Goal: Task Accomplishment & Management: Manage account settings

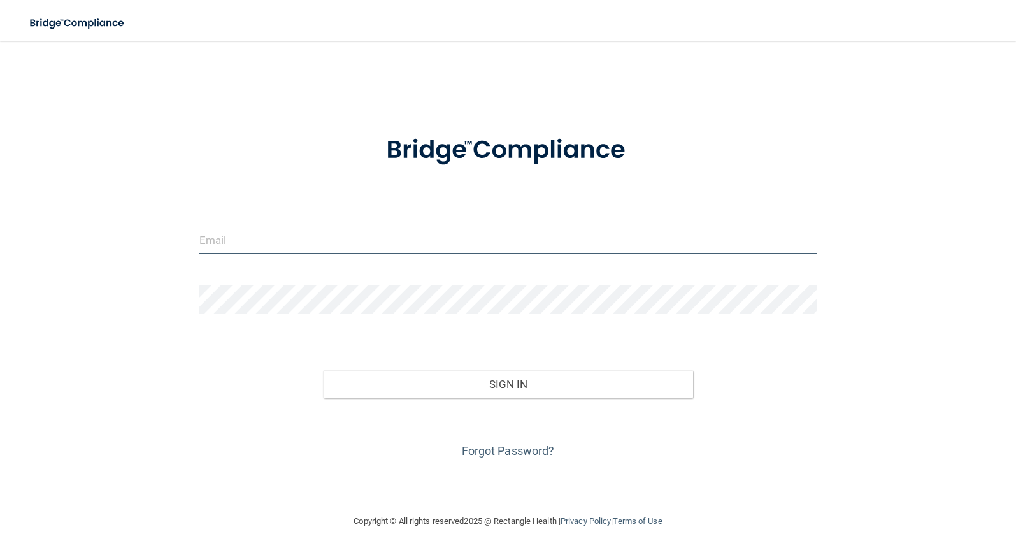
click at [284, 235] on input "email" at bounding box center [508, 240] width 618 height 29
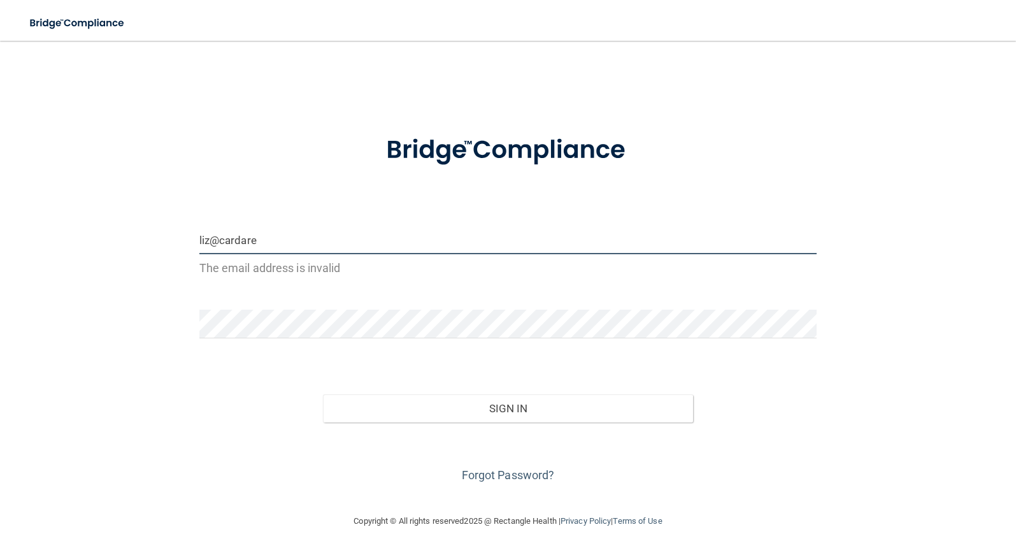
click at [214, 242] on input "liz@cardare" at bounding box center [508, 240] width 618 height 29
click at [263, 239] on input "liz@cardare" at bounding box center [508, 240] width 618 height 29
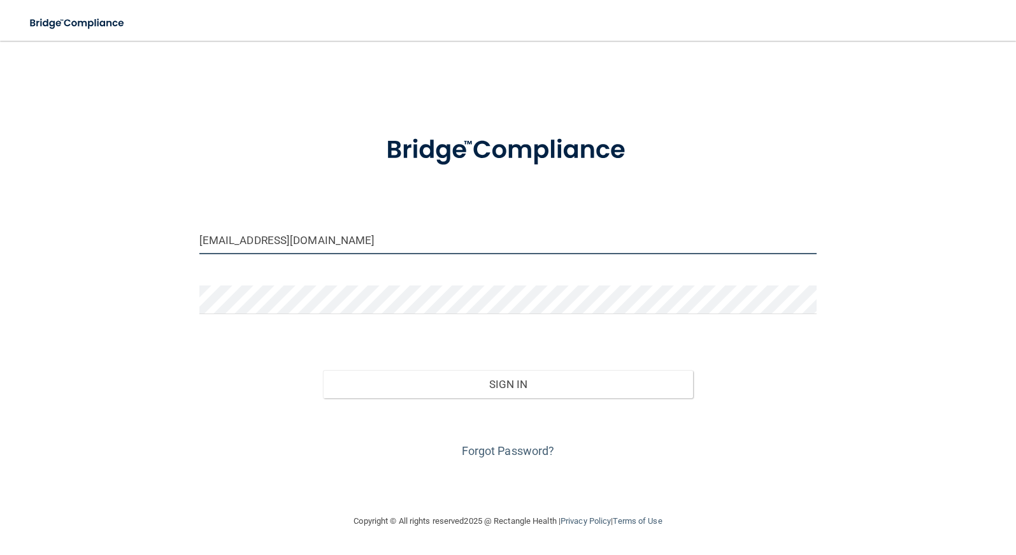
type input "[EMAIL_ADDRESS][DOMAIN_NAME]"
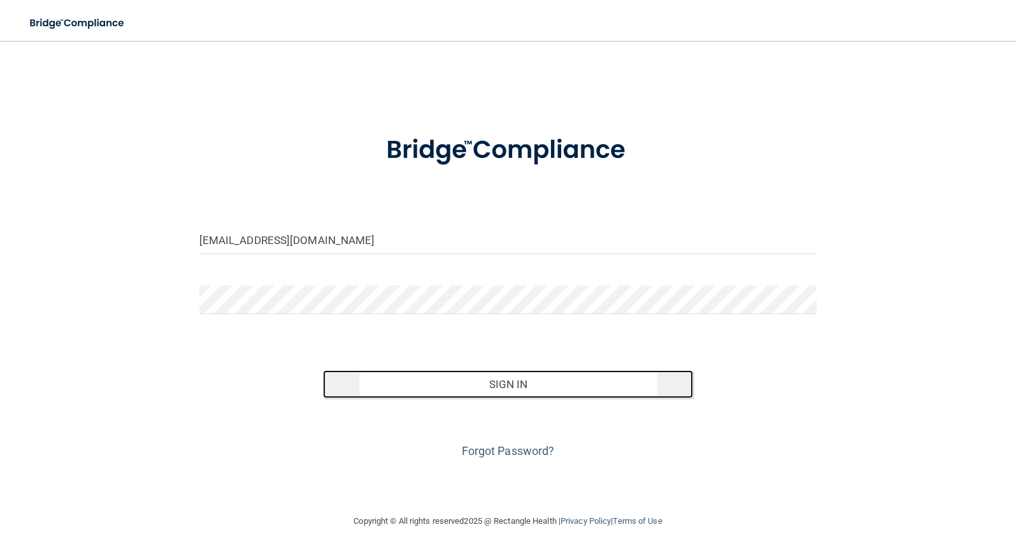
click at [501, 394] on button "Sign In" at bounding box center [508, 384] width 371 height 28
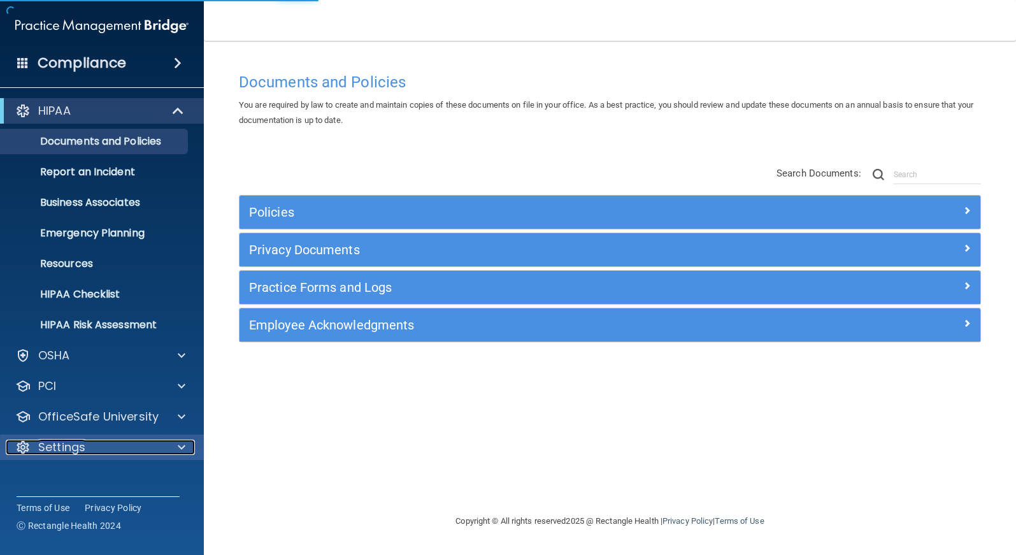
click at [183, 452] on span at bounding box center [182, 447] width 8 height 15
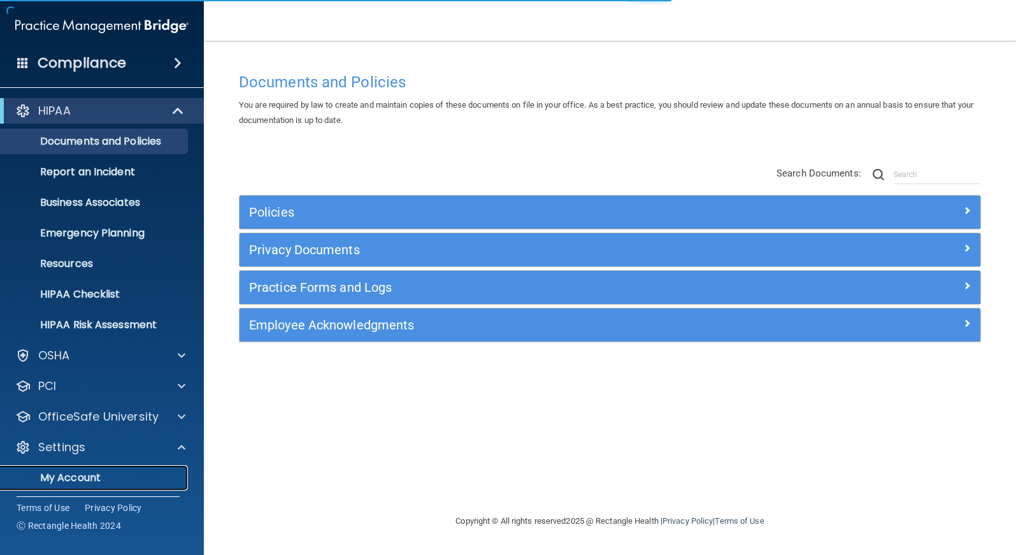
click at [79, 472] on p "My Account" at bounding box center [95, 478] width 174 height 13
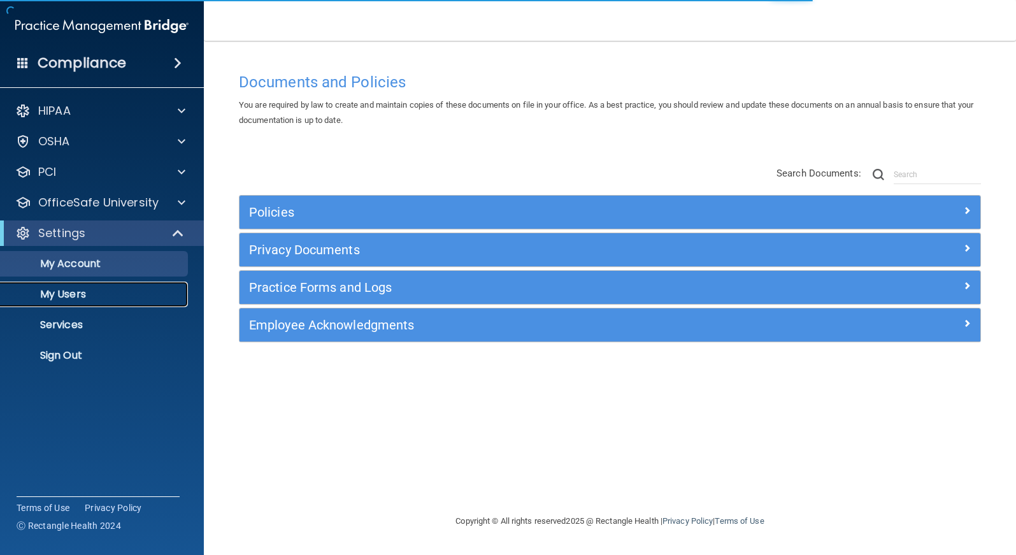
click at [73, 295] on p "My Users" at bounding box center [95, 294] width 174 height 13
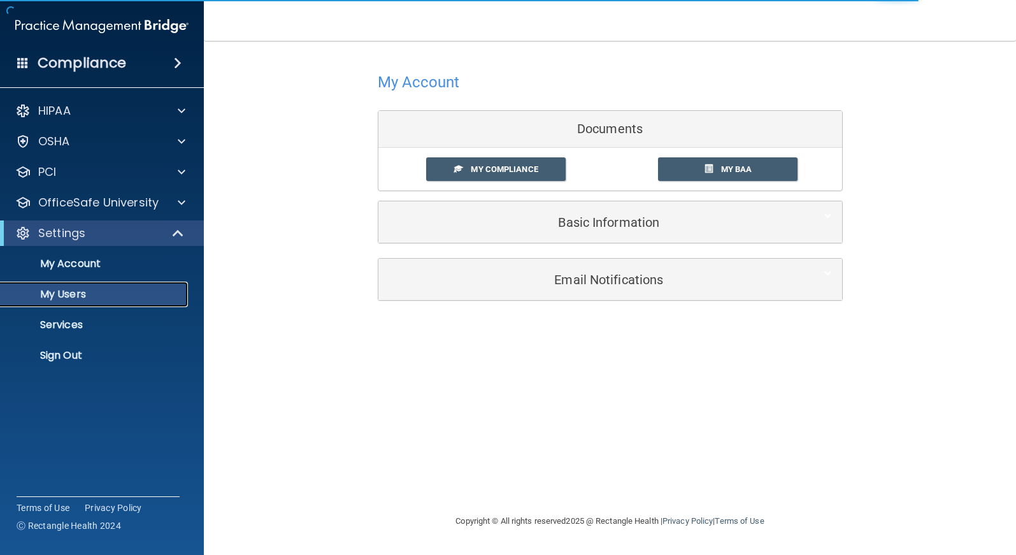
select select "20"
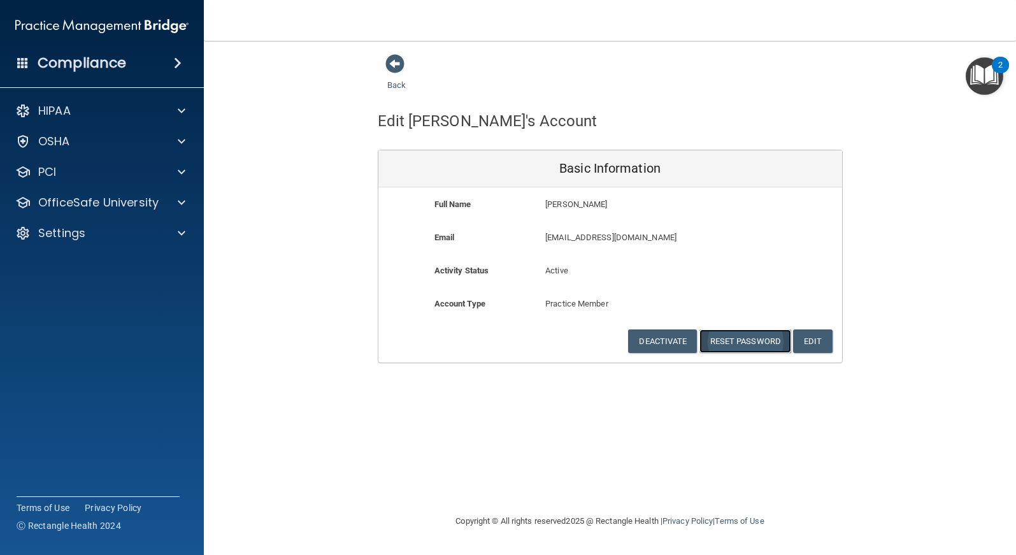
click at [740, 336] on button "Reset Password" at bounding box center [746, 341] width 92 height 24
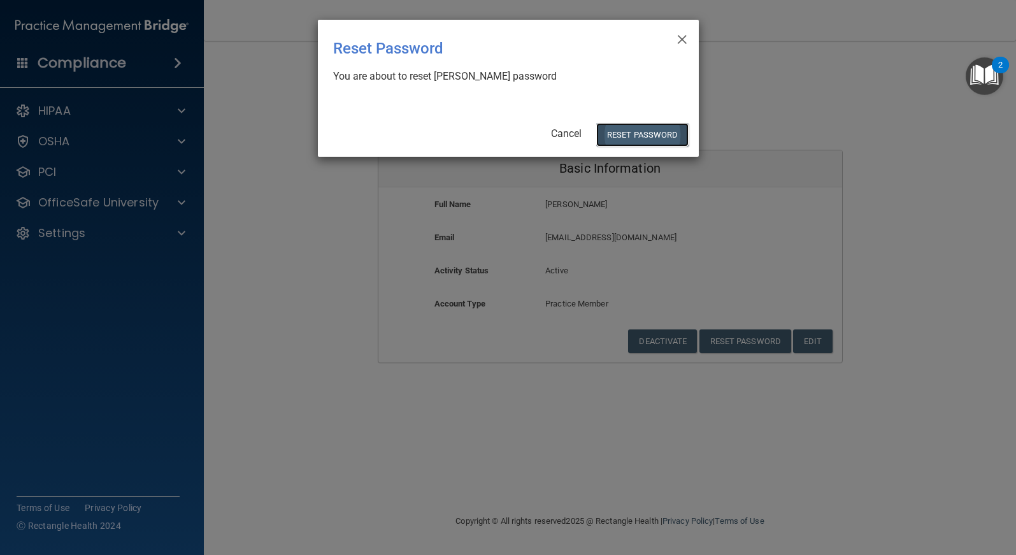
click at [636, 136] on button "Reset Password" at bounding box center [642, 135] width 92 height 24
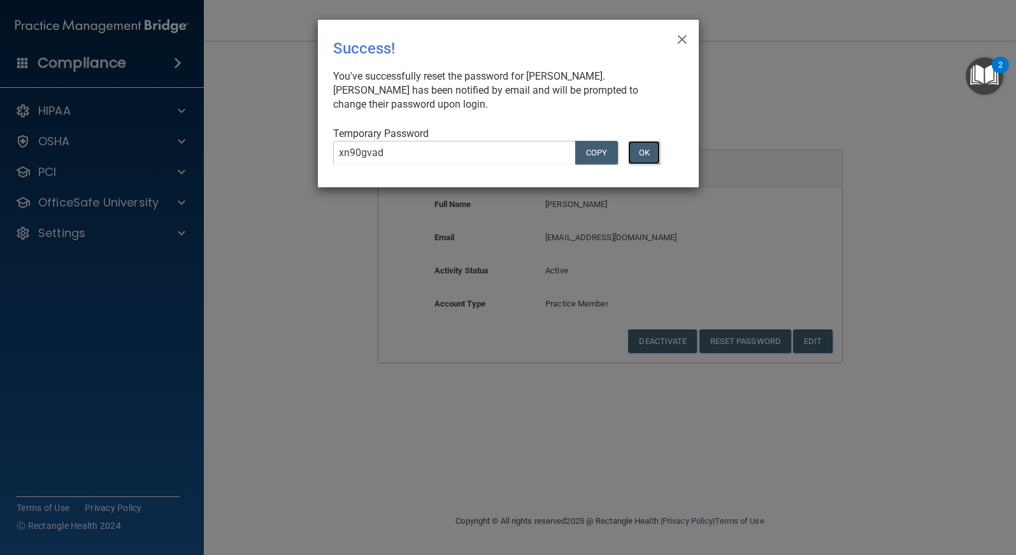
click at [640, 145] on button "OK" at bounding box center [644, 153] width 32 height 24
